Goal: Use online tool/utility: Utilize a website feature to perform a specific function

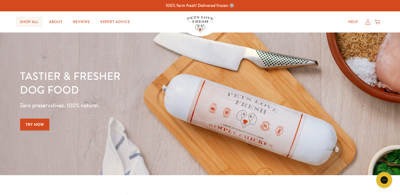
click at [28, 23] on link "Shop All" at bounding box center [29, 22] width 27 height 11
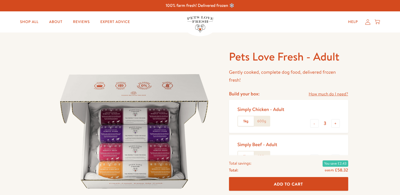
click at [325, 93] on link "How much do I need?" at bounding box center [327, 94] width 39 height 7
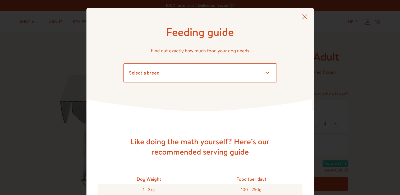
click at [242, 71] on select "Select a breed Affenpinscher Afghan hound Airedale terrier Akita Alaskan Malamu…" at bounding box center [199, 72] width 153 height 19
select select "2"
click at [123, 63] on select "Select a breed Affenpinscher Afghan hound Airedale terrier Akita Alaskan Malamu…" at bounding box center [199, 72] width 153 height 19
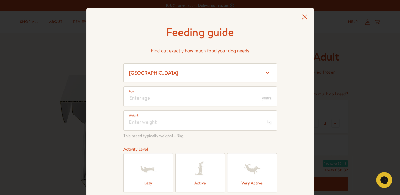
click at [247, 174] on icon at bounding box center [251, 168] width 21 height 21
click at [0, 0] on input "Very Active" at bounding box center [0, 0] width 0 height 0
click at [132, 169] on label "Lazy" at bounding box center [148, 172] width 50 height 39
click at [0, 0] on input "Lazy" at bounding box center [0, 0] width 0 height 0
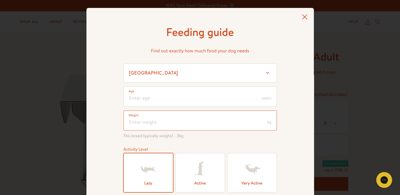
click at [163, 115] on input "number" at bounding box center [199, 120] width 153 height 20
type input "2"
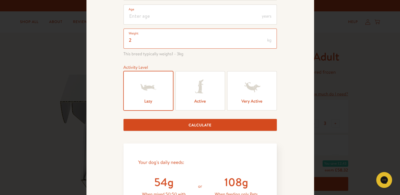
scroll to position [60, 0]
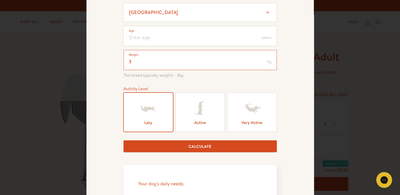
type input "3"
click at [123, 140] on button "Calculate" at bounding box center [199, 146] width 153 height 12
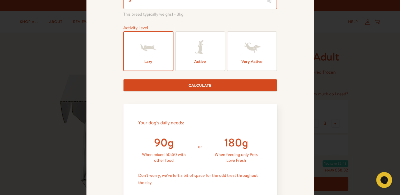
scroll to position [121, 0]
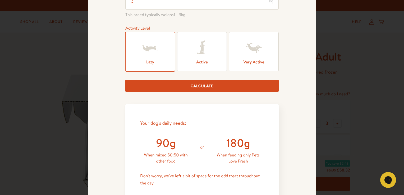
click at [204, 59] on label "Active" at bounding box center [202, 51] width 50 height 39
click at [0, 0] on input "Active" at bounding box center [0, 0] width 0 height 0
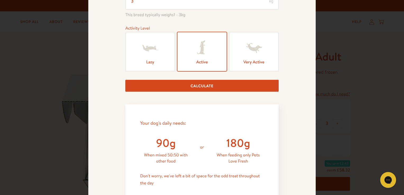
click at [204, 59] on label "Active" at bounding box center [202, 51] width 50 height 39
click at [0, 0] on input "Active" at bounding box center [0, 0] width 0 height 0
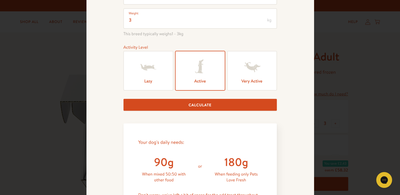
scroll to position [101, 0]
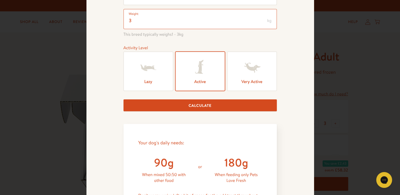
click at [144, 21] on input "3" at bounding box center [199, 19] width 153 height 20
type input "2"
click at [123, 99] on button "Calculate" at bounding box center [199, 105] width 153 height 12
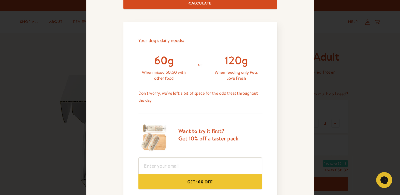
scroll to position [228, 0]
